Goal: Information Seeking & Learning: Learn about a topic

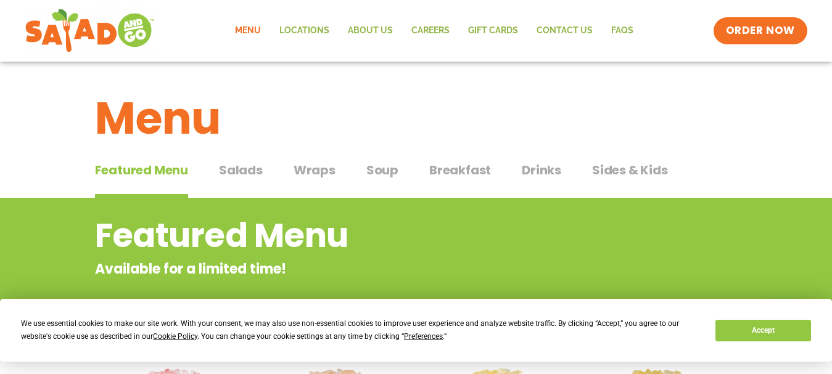
click at [313, 168] on span "Wraps" at bounding box center [314, 170] width 42 height 18
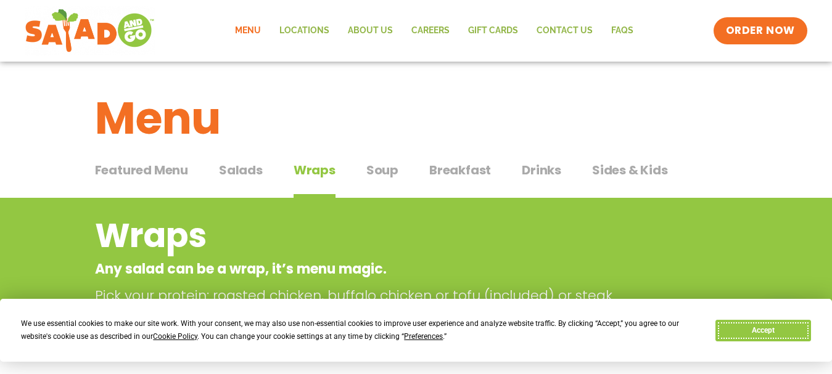
click at [772, 329] on button "Accept" at bounding box center [762, 331] width 95 height 22
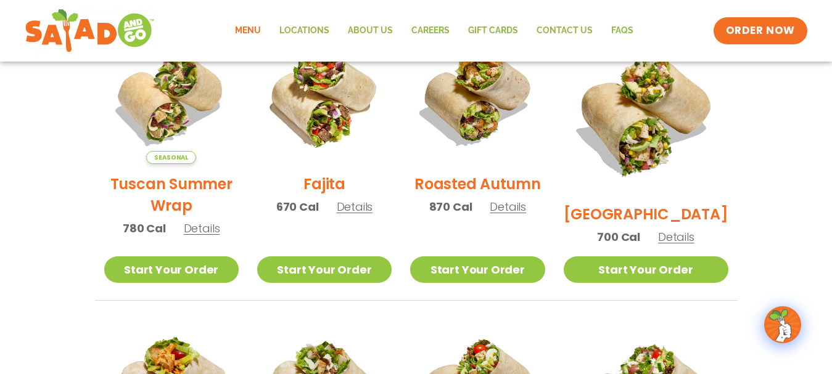
scroll to position [370, 0]
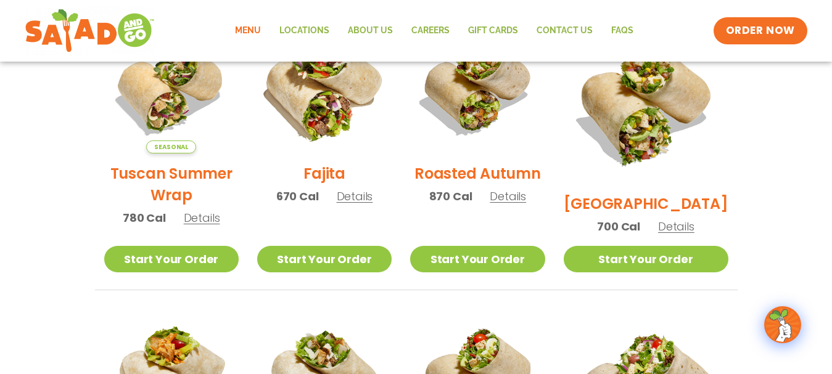
click at [332, 121] on img at bounding box center [324, 86] width 158 height 158
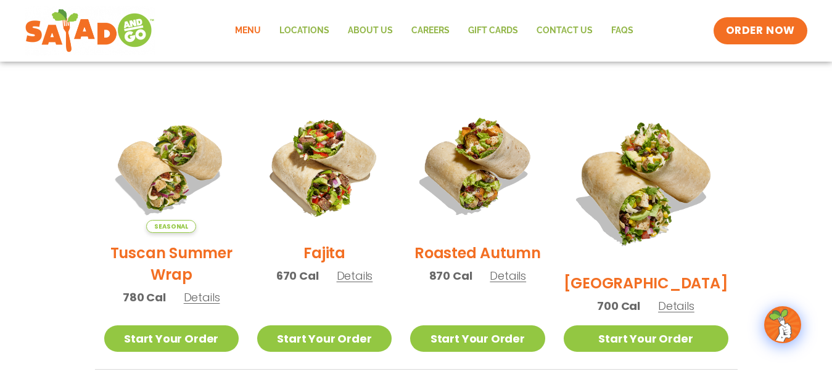
scroll to position [308, 0]
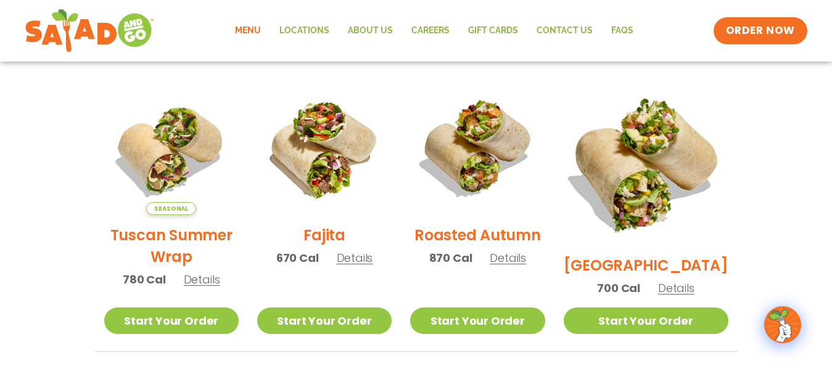
click at [664, 144] on img at bounding box center [645, 163] width 193 height 193
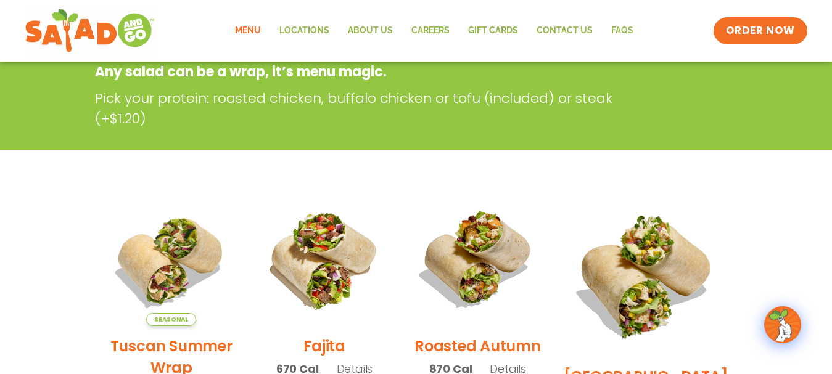
scroll to position [0, 0]
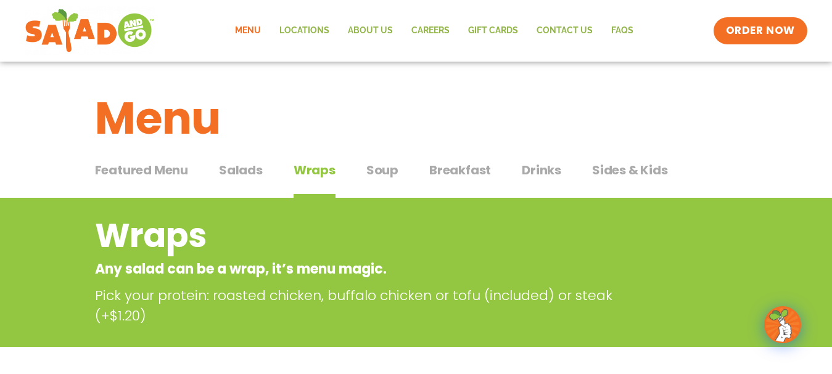
click at [382, 171] on span "Soup" at bounding box center [382, 170] width 32 height 18
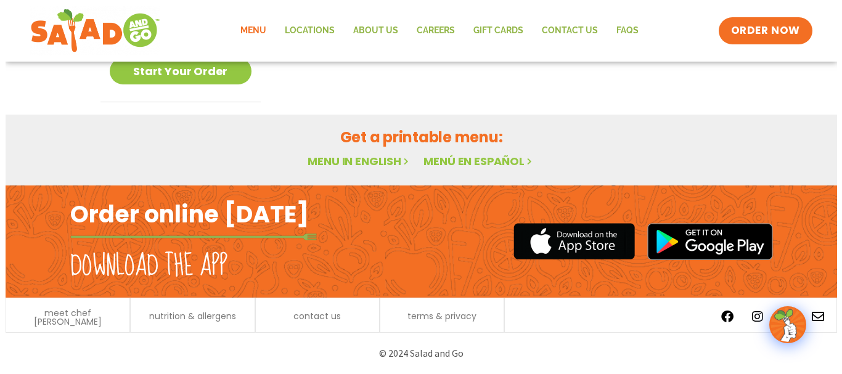
scroll to position [290, 0]
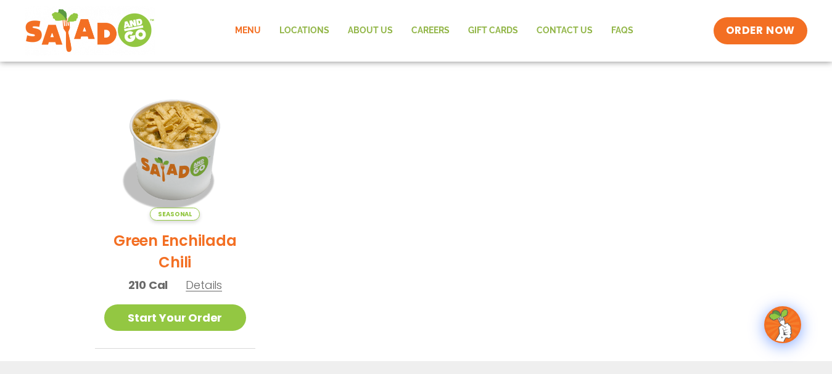
click at [173, 242] on h2 "Green Enchilada Chili" at bounding box center [175, 251] width 142 height 43
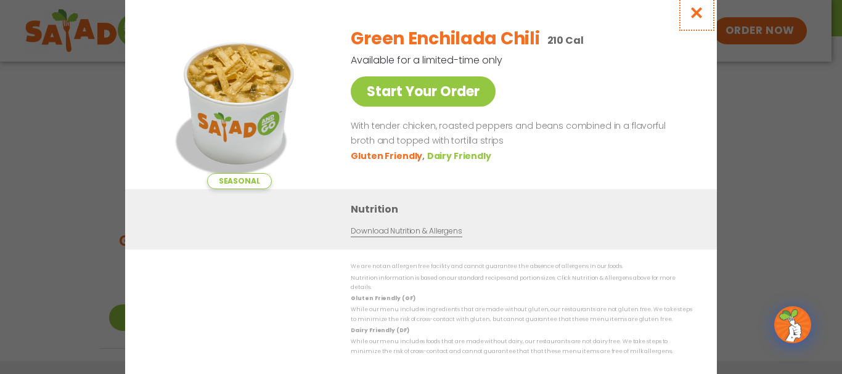
click at [695, 15] on icon "Close modal" at bounding box center [696, 12] width 15 height 13
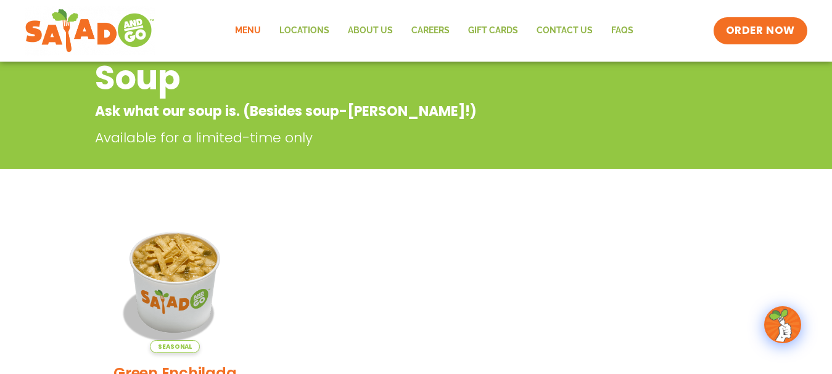
scroll to position [0, 0]
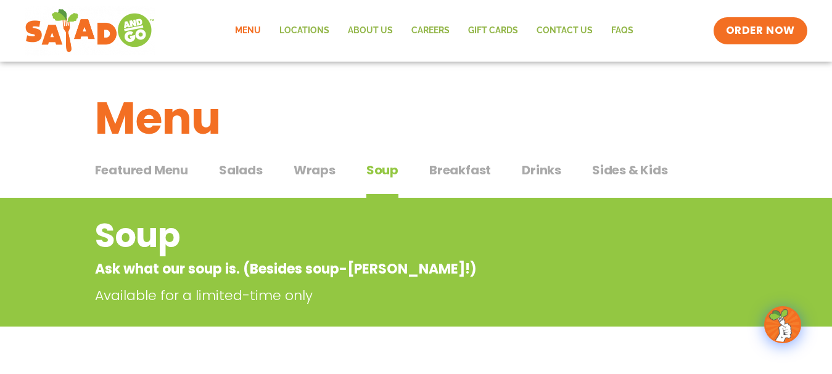
click at [137, 170] on span "Featured Menu" at bounding box center [141, 170] width 93 height 18
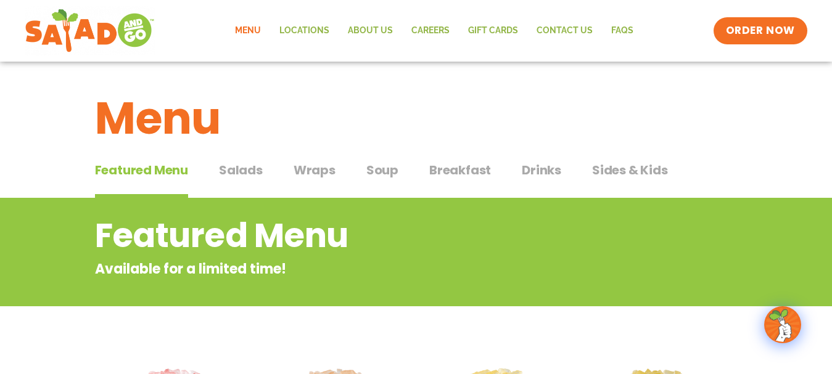
click at [235, 171] on span "Salads" at bounding box center [241, 170] width 44 height 18
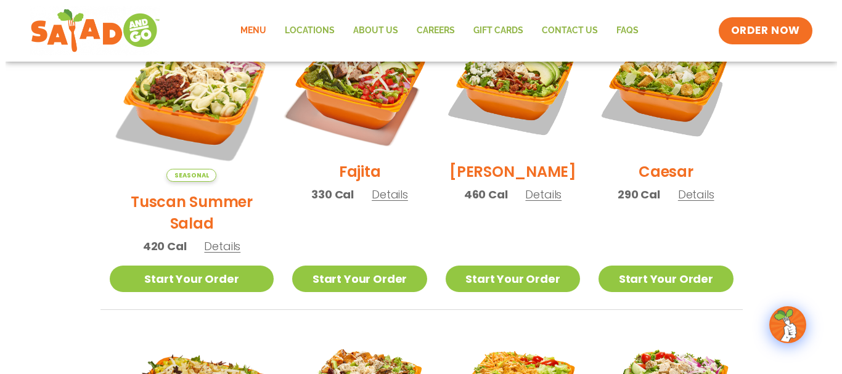
scroll to position [370, 0]
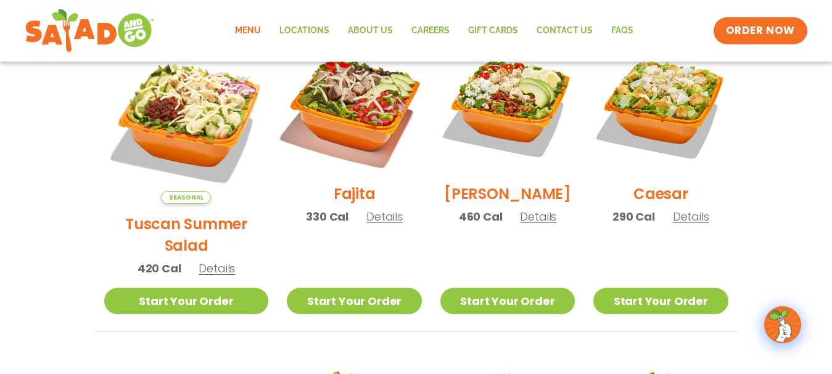
click at [338, 122] on img at bounding box center [354, 107] width 158 height 158
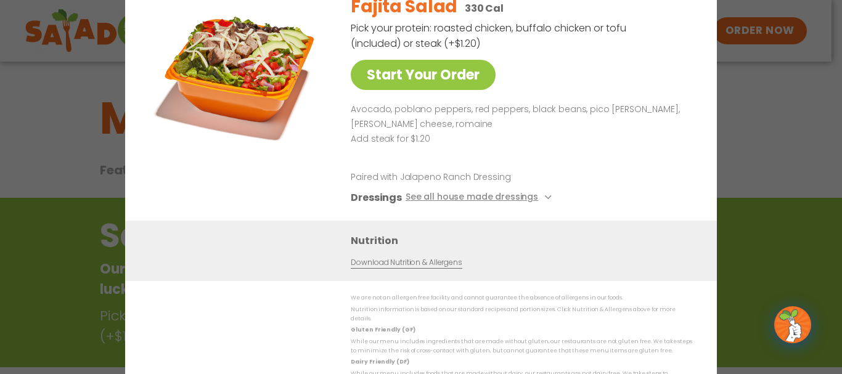
click at [684, 72] on div "Fajita Salad 330 Cal Pick your protein: roasted chicken, buffalo chicken or tof…" at bounding box center [519, 103] width 337 height 236
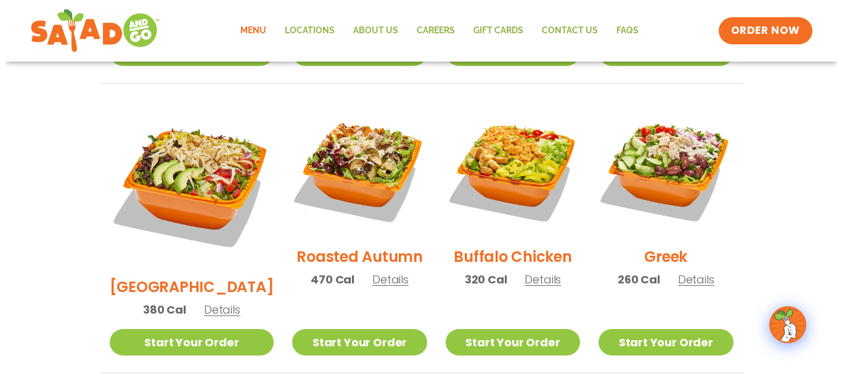
scroll to position [629, 0]
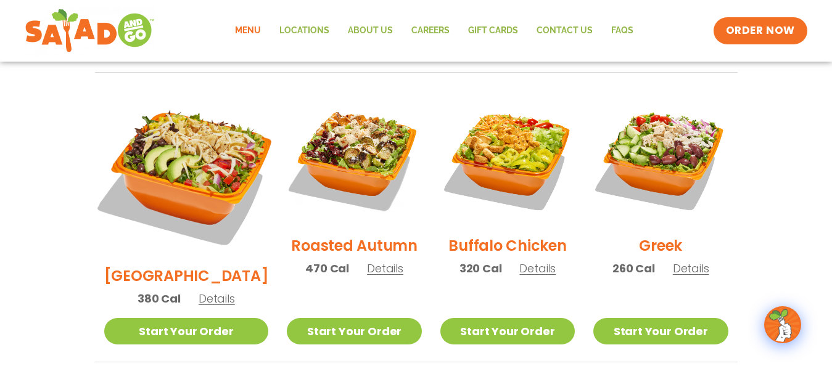
click at [173, 139] on img at bounding box center [185, 173] width 193 height 193
